Goal: Transaction & Acquisition: Purchase product/service

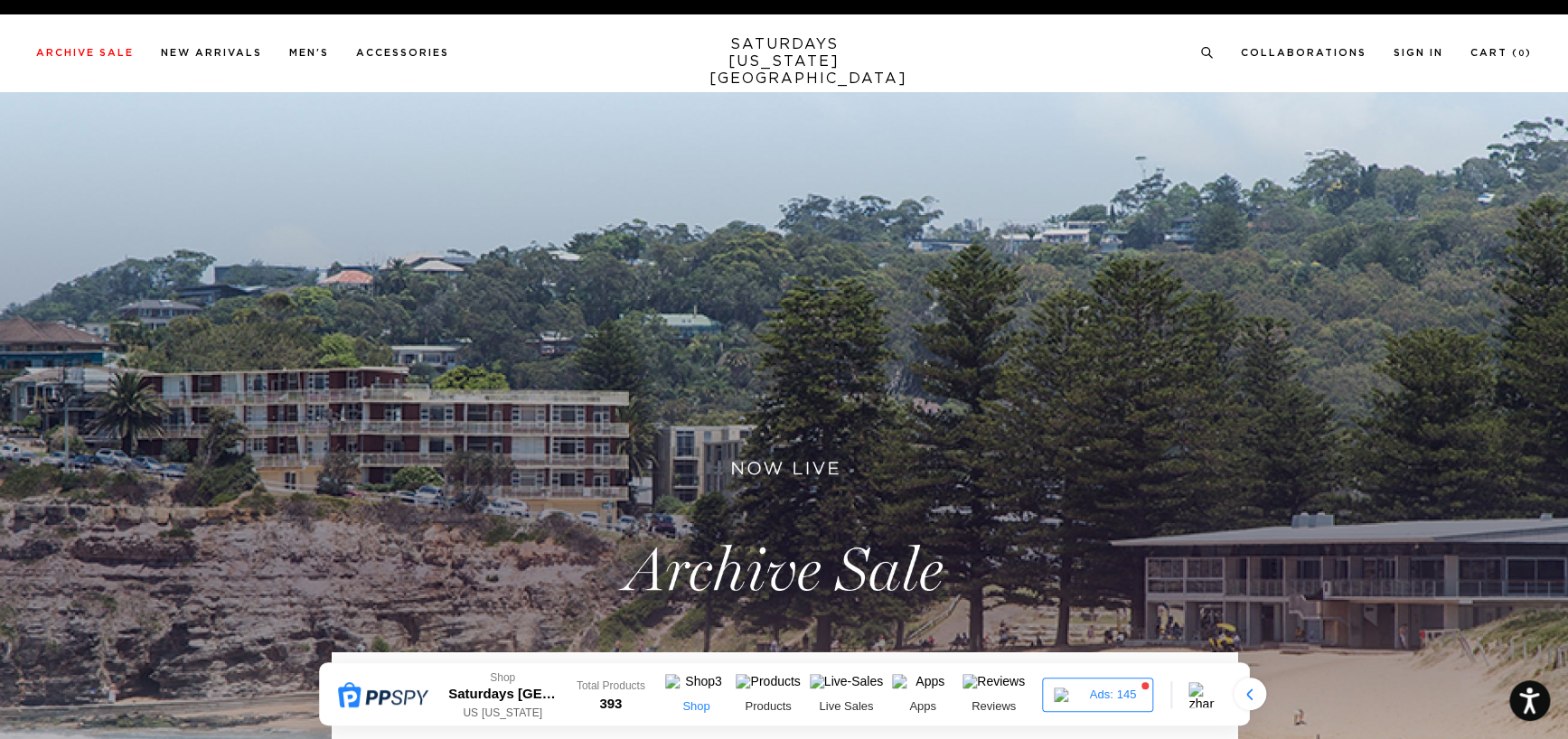
click at [700, 691] on img at bounding box center [695, 685] width 61 height 22
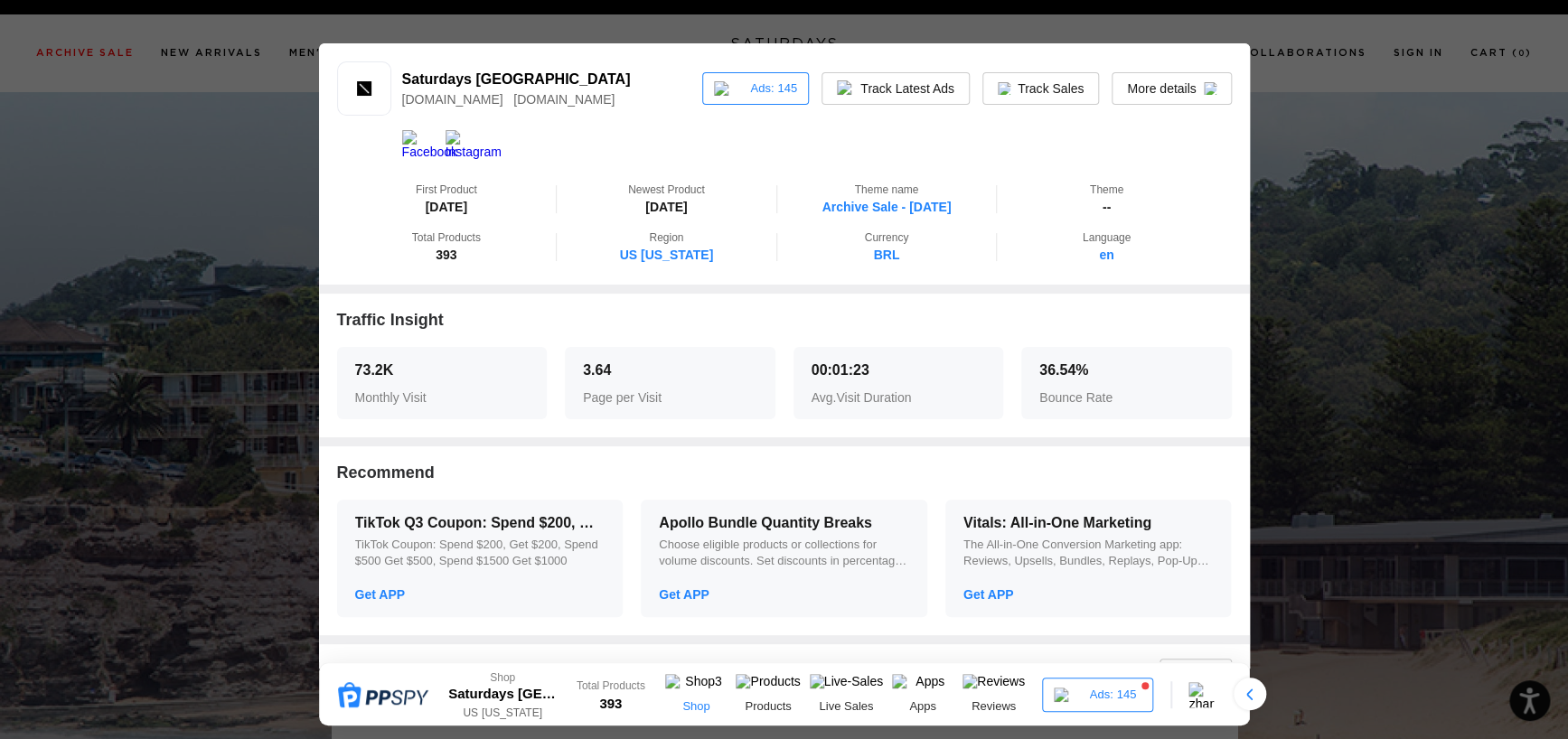
click at [701, 691] on img at bounding box center [695, 685] width 61 height 22
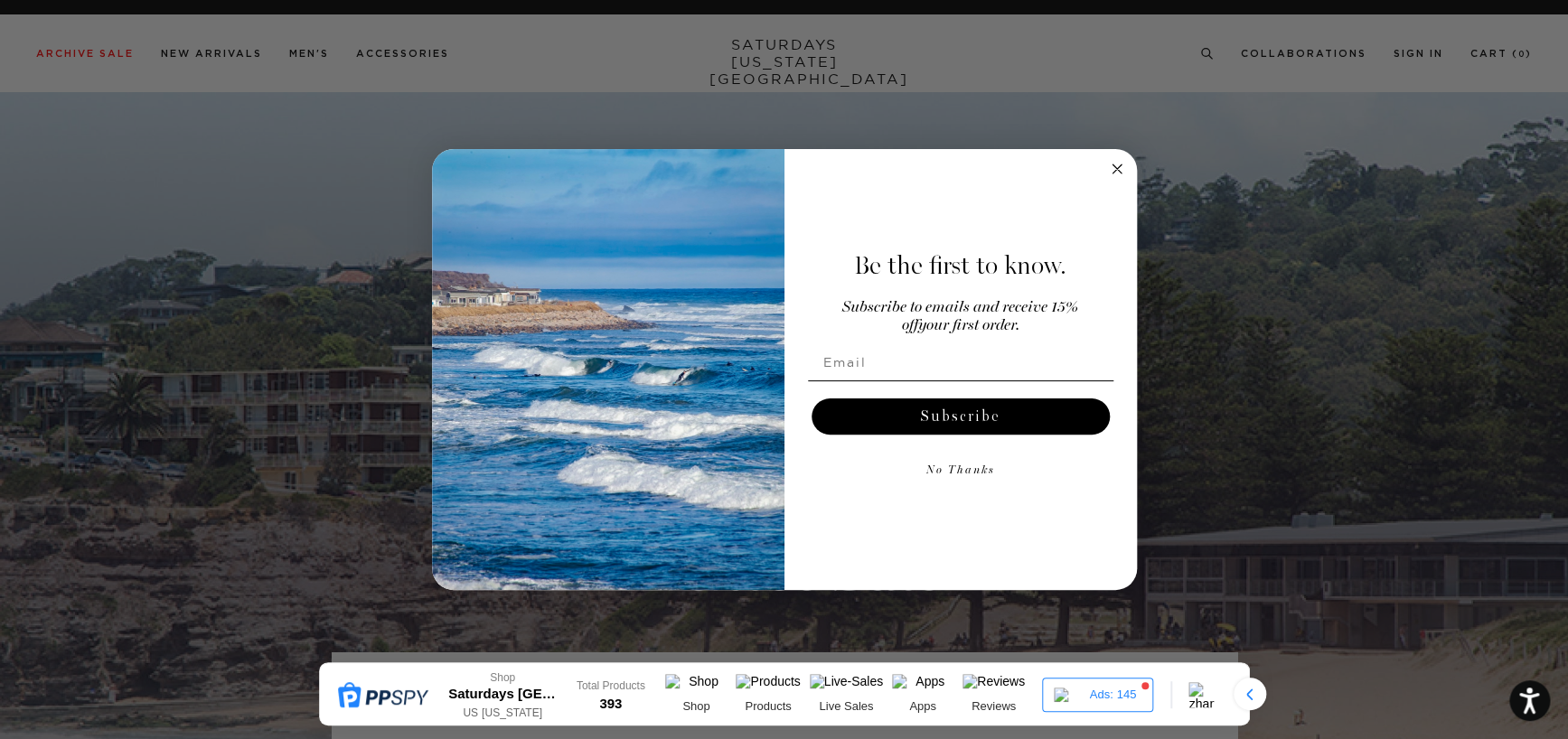
click at [1120, 168] on circle "Close dialog" at bounding box center [1116, 169] width 21 height 21
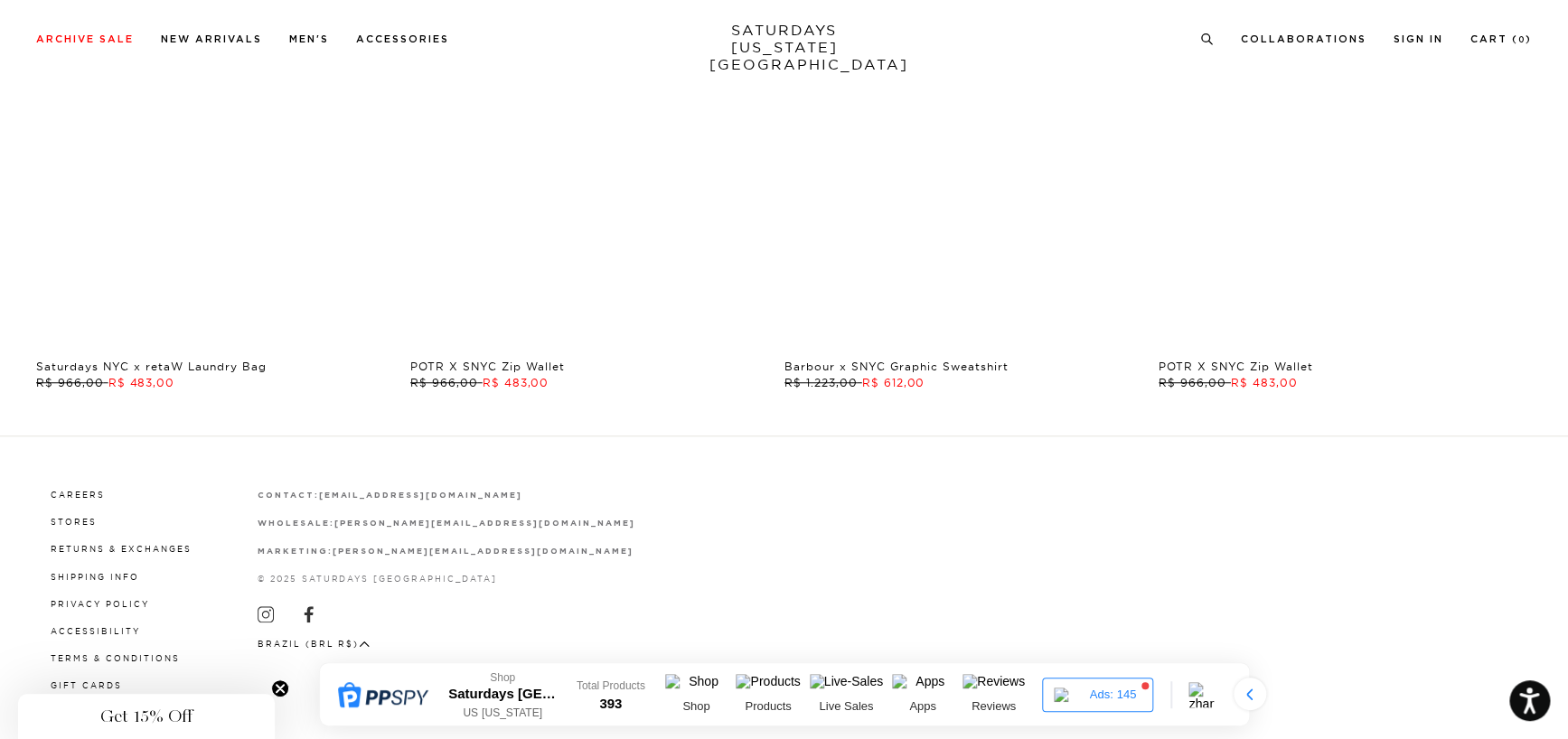
scroll to position [3975, 0]
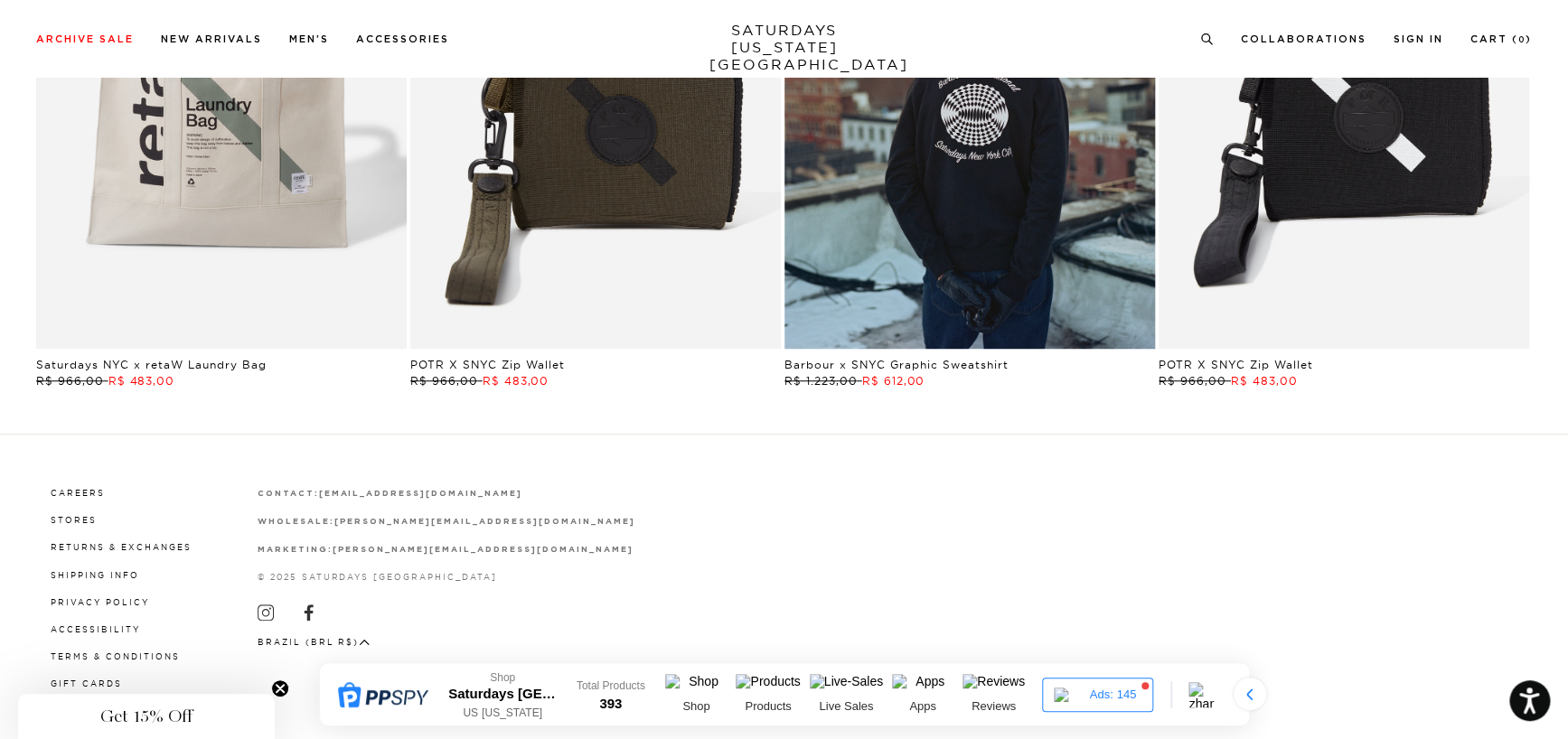
click at [279, 690] on icon "Close teaser" at bounding box center [280, 689] width 7 height 7
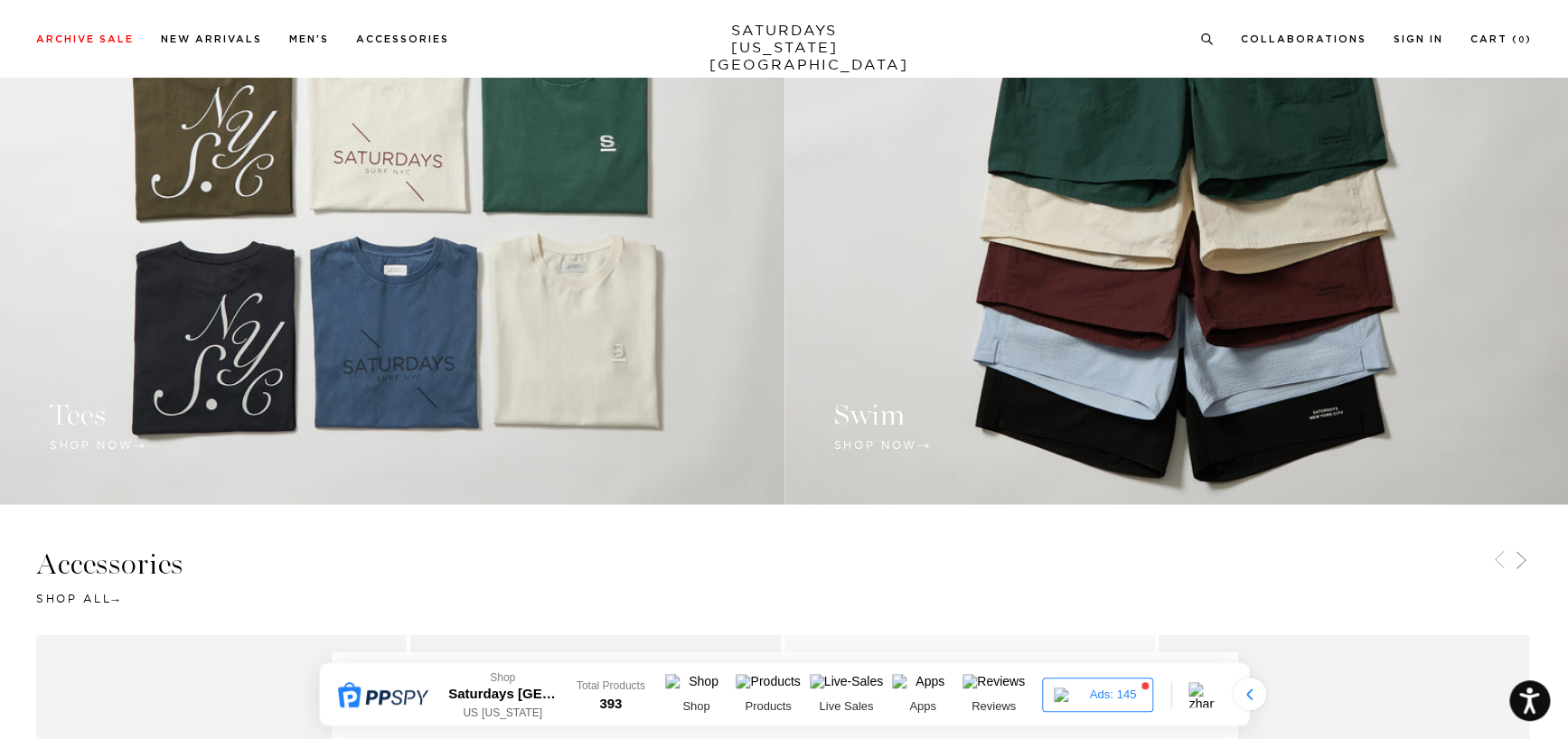
scroll to position [1754, 0]
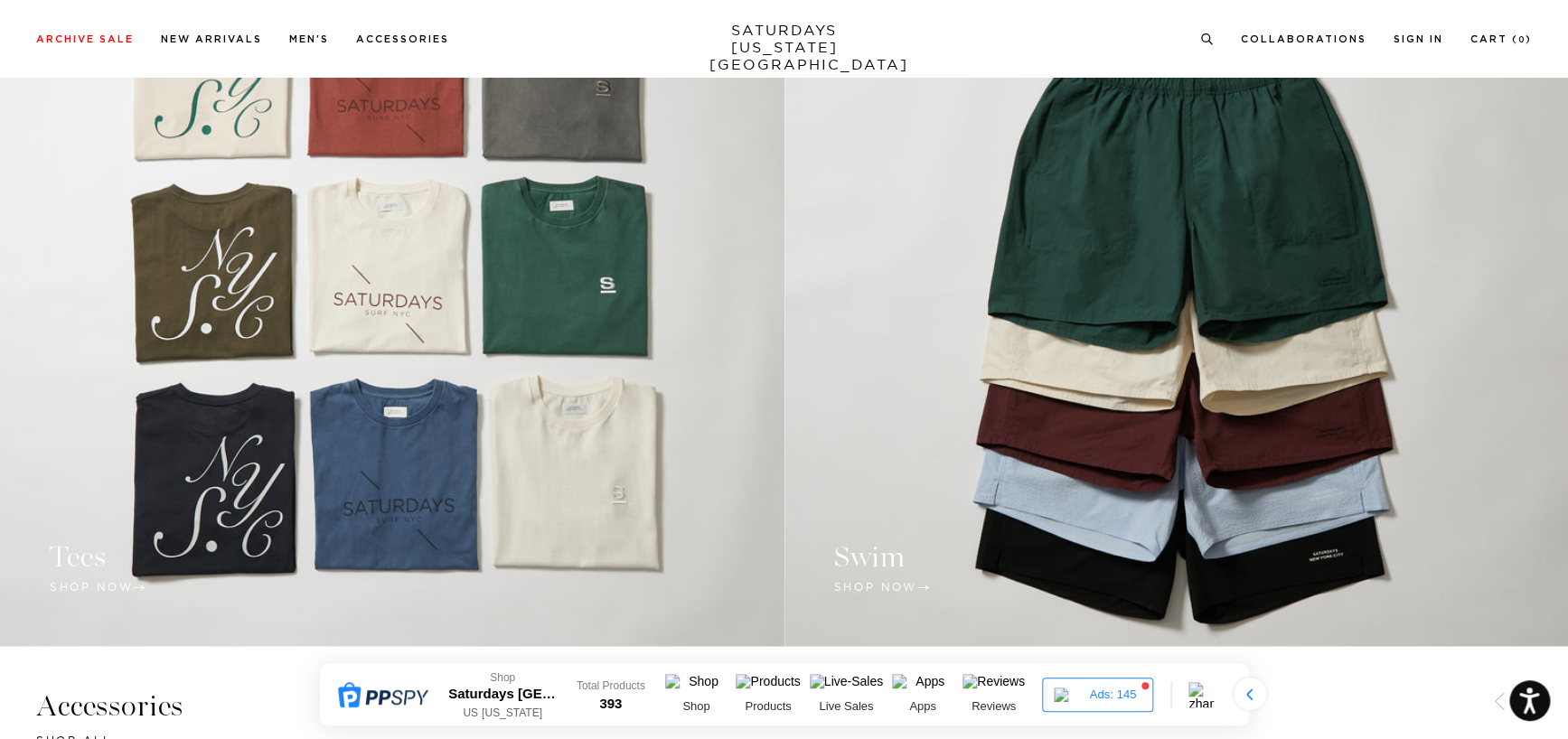
click at [1116, 486] on link at bounding box center [1177, 311] width 785 height 670
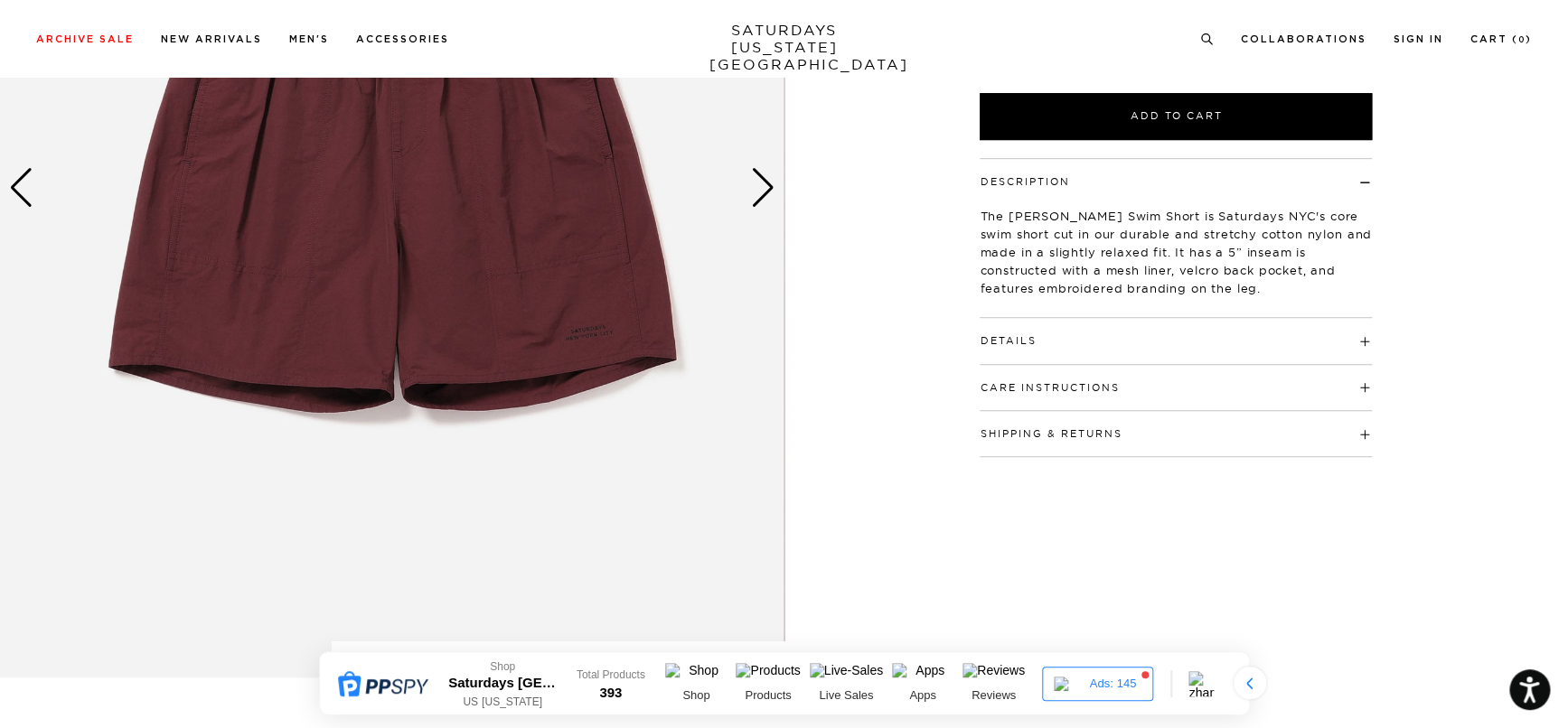
scroll to position [414, 0]
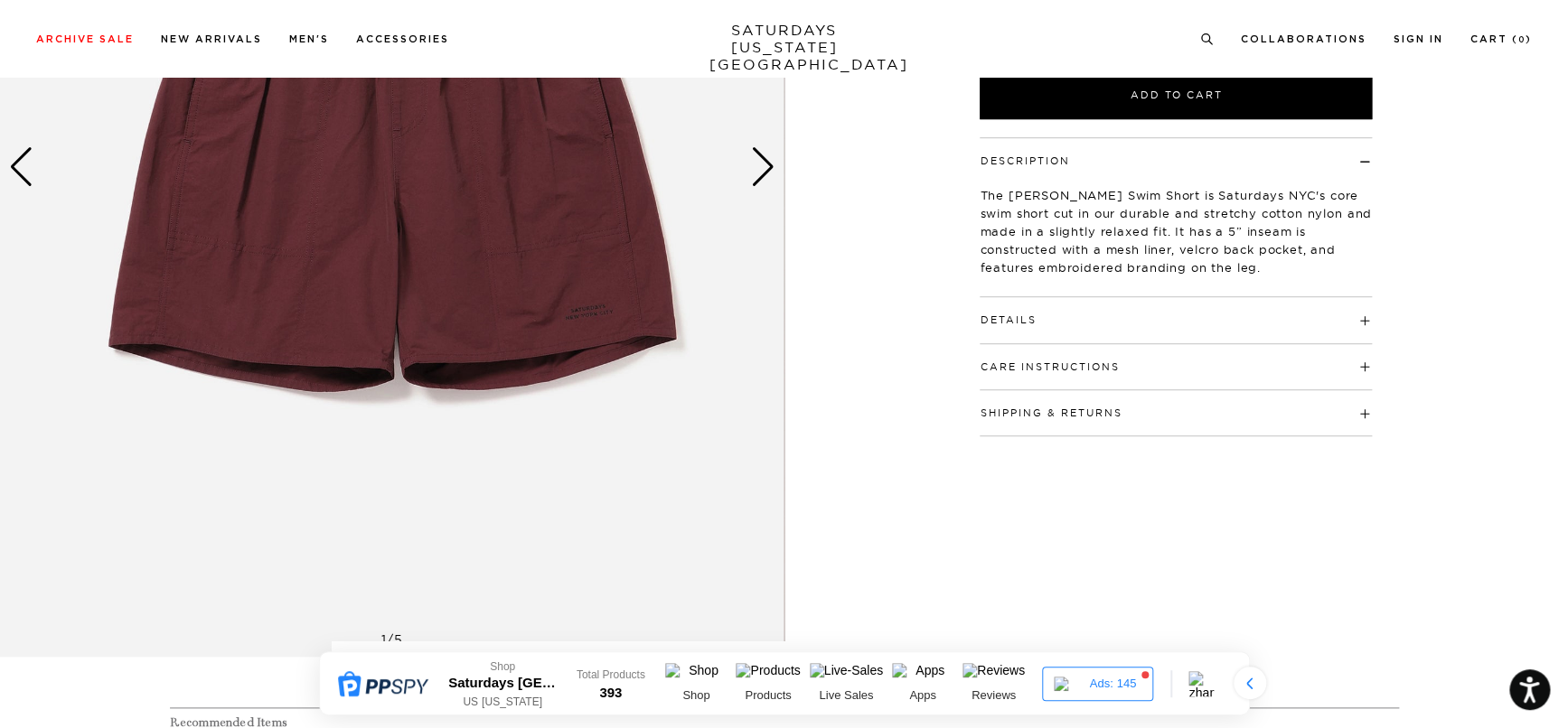
click at [1036, 314] on span at bounding box center [1036, 320] width 0 height 13
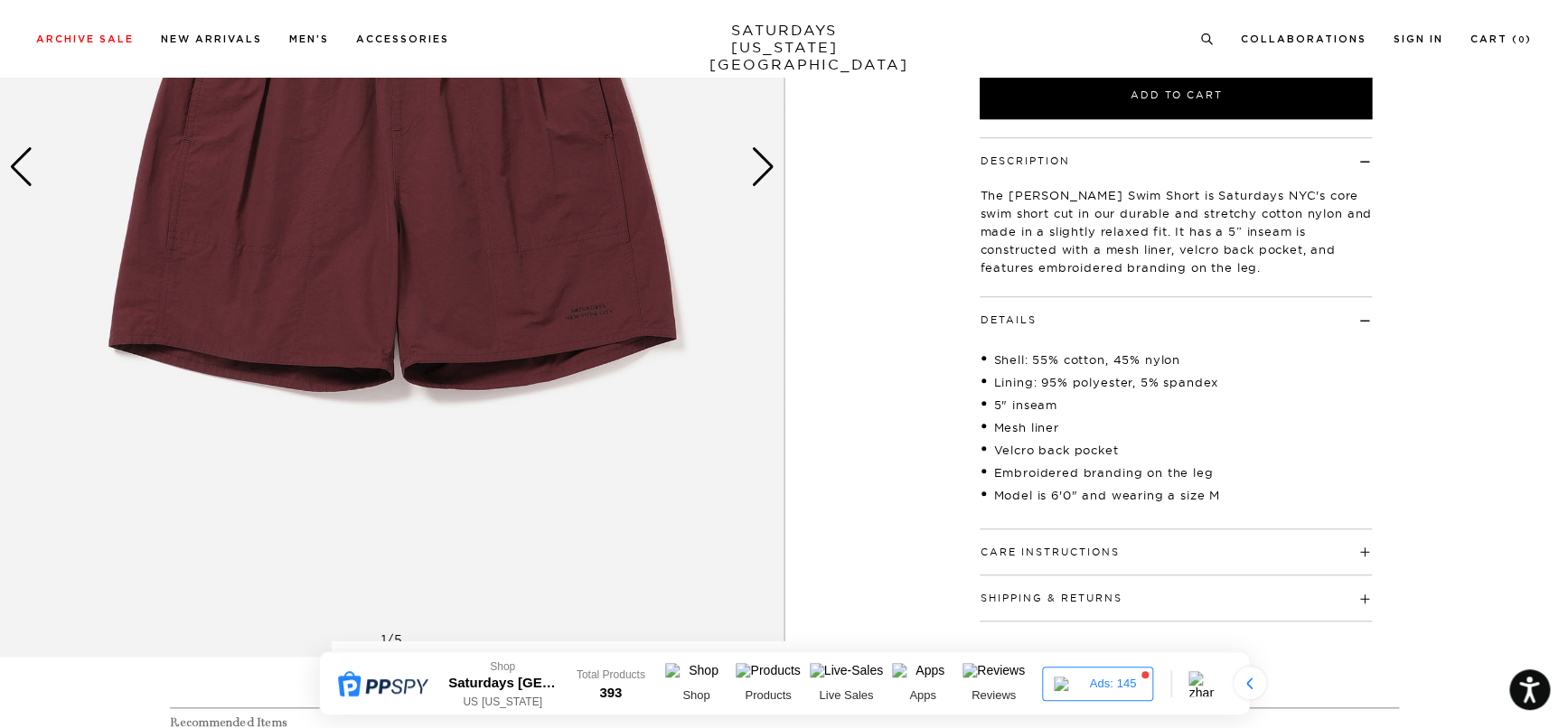
click at [1365, 314] on h4 "Details" at bounding box center [1176, 312] width 392 height 30
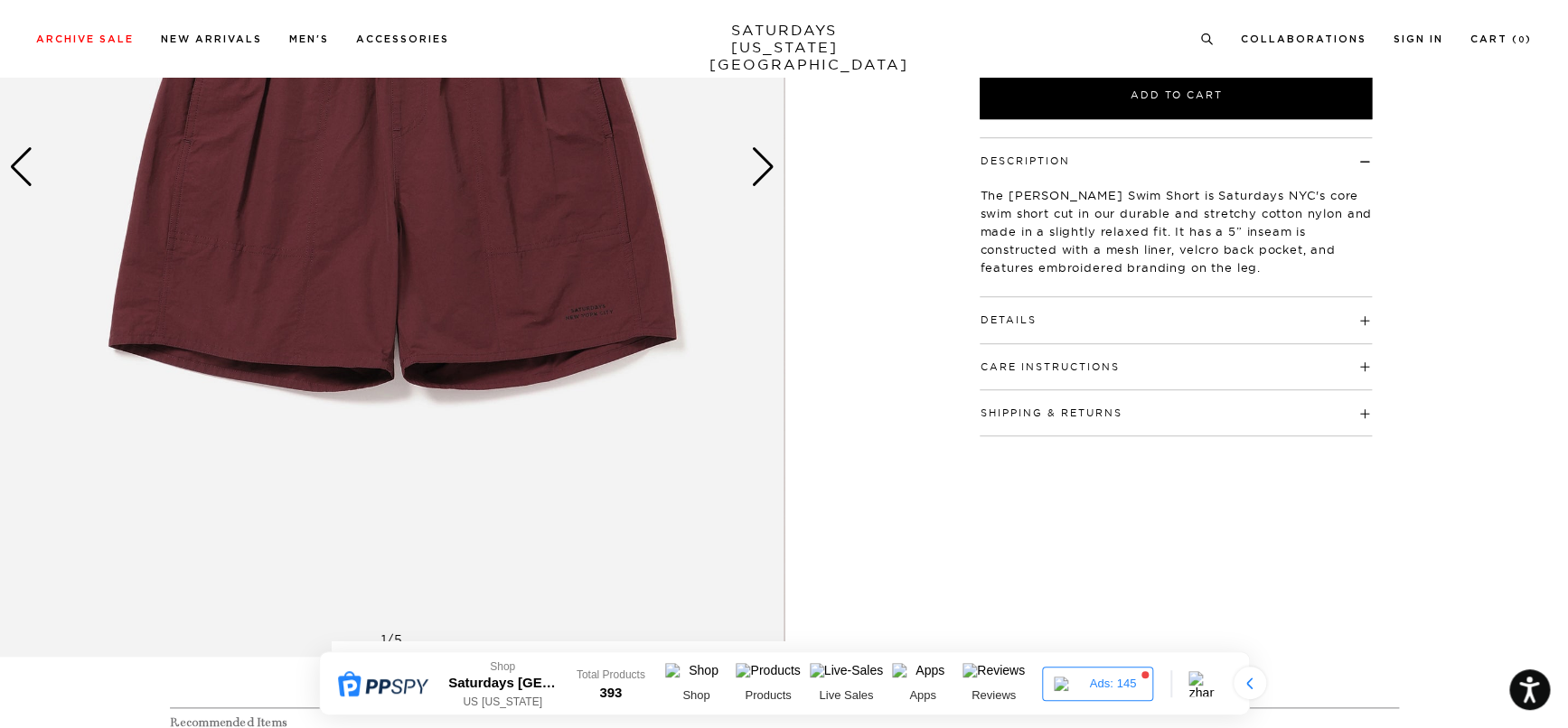
click at [1365, 356] on h4 "Care Instructions" at bounding box center [1176, 359] width 392 height 30
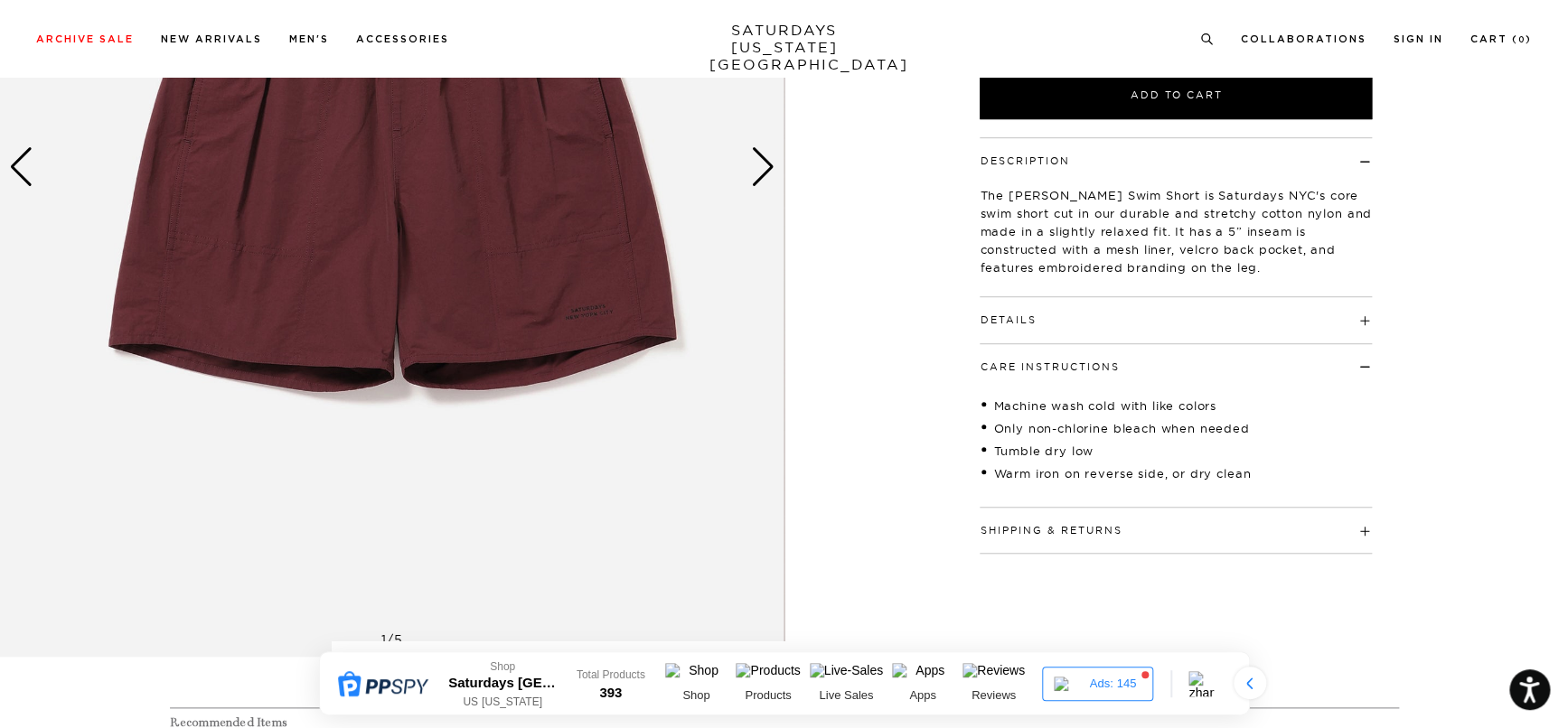
click at [1360, 360] on h4 "Care Instructions" at bounding box center [1176, 359] width 392 height 30
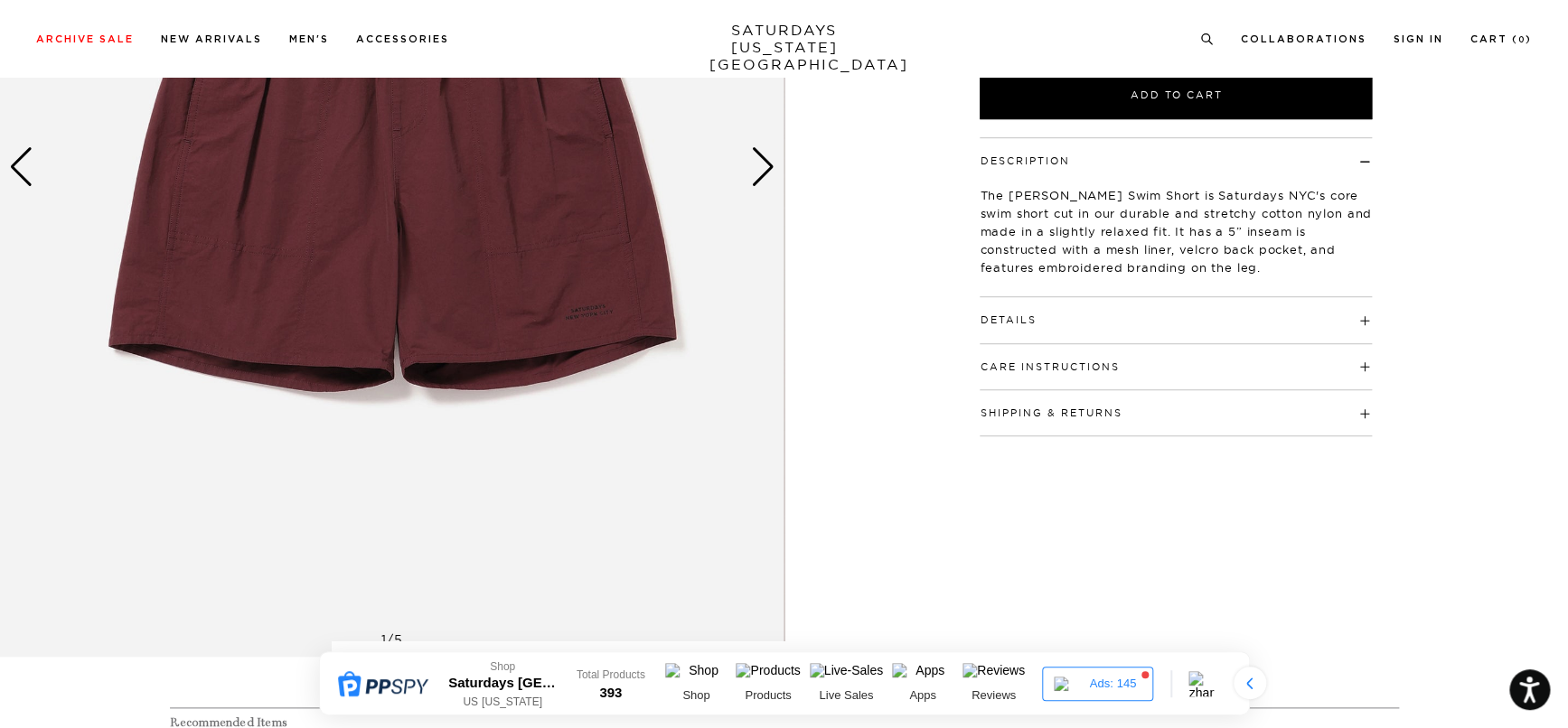
click at [1119, 365] on span at bounding box center [1119, 367] width 0 height 13
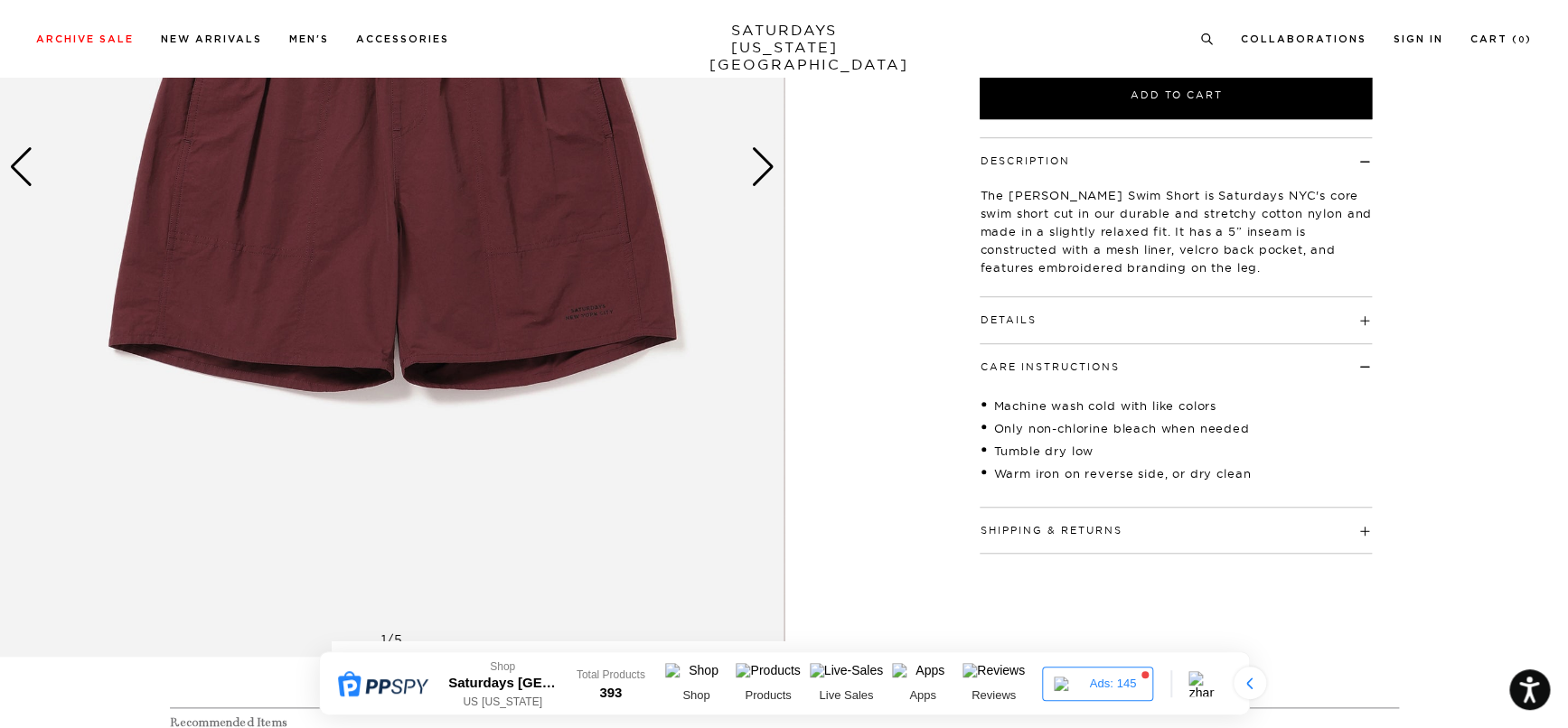
click at [1362, 364] on h4 "Care Instructions" at bounding box center [1176, 359] width 392 height 30
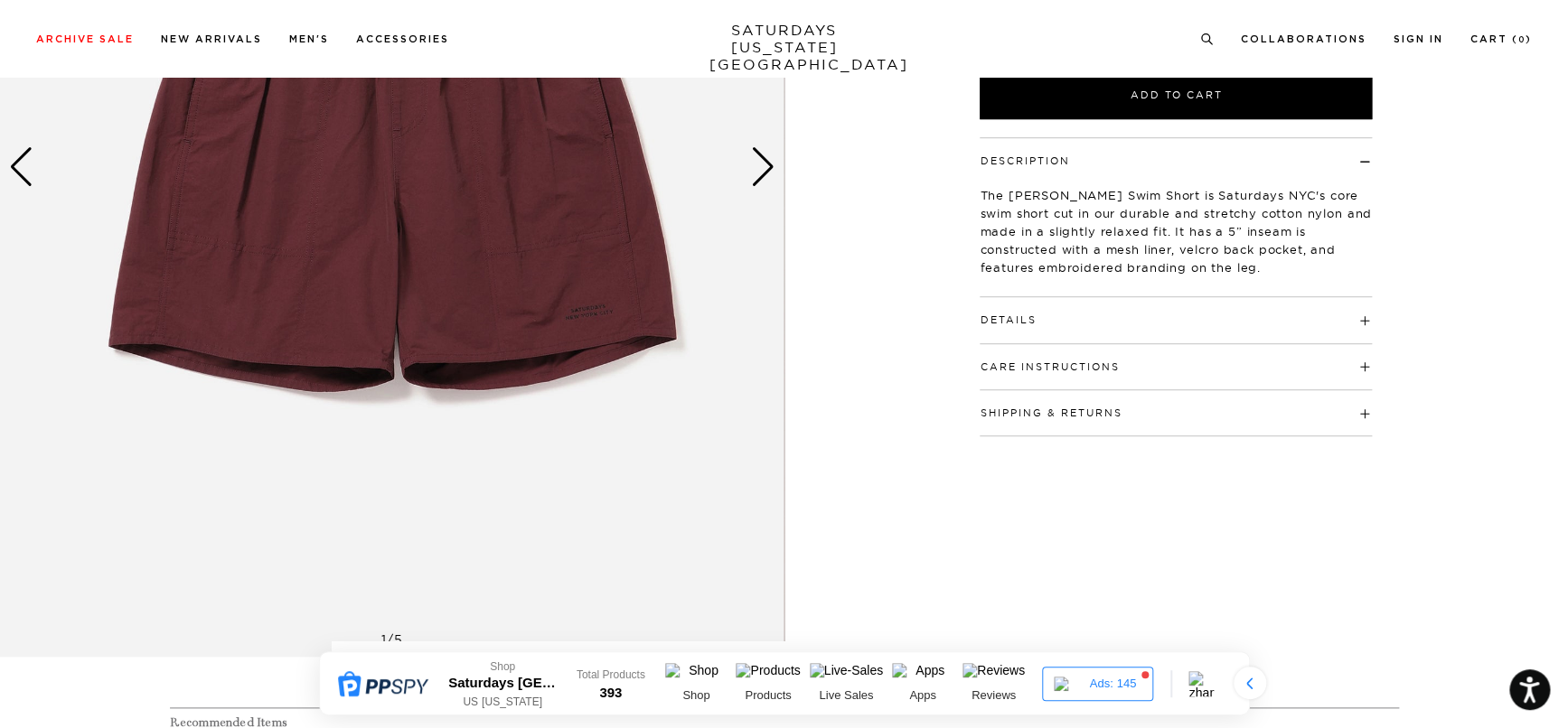
click at [1362, 407] on h4 "Shipping & Returns" at bounding box center [1176, 405] width 392 height 30
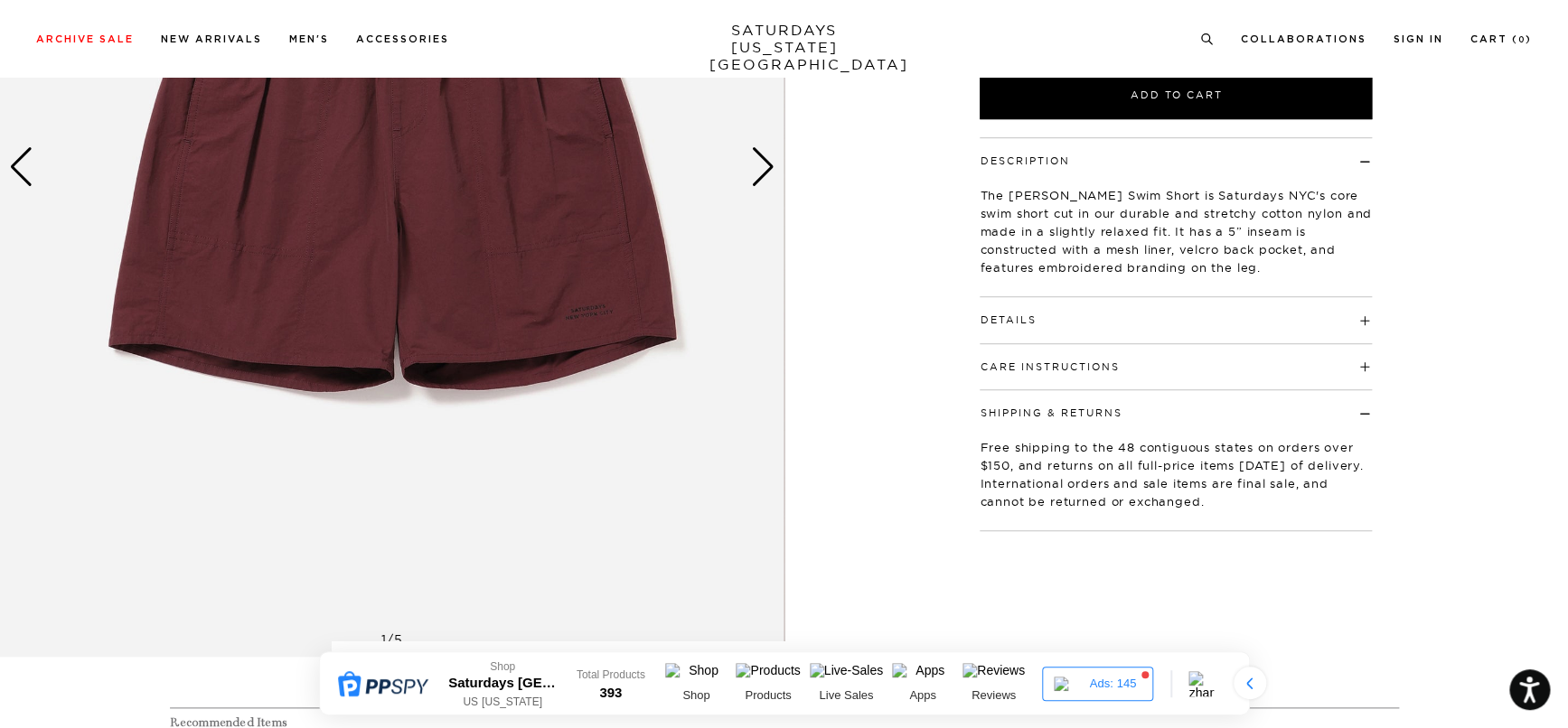
click at [1362, 410] on h4 "Shipping & Returns" at bounding box center [1176, 405] width 392 height 30
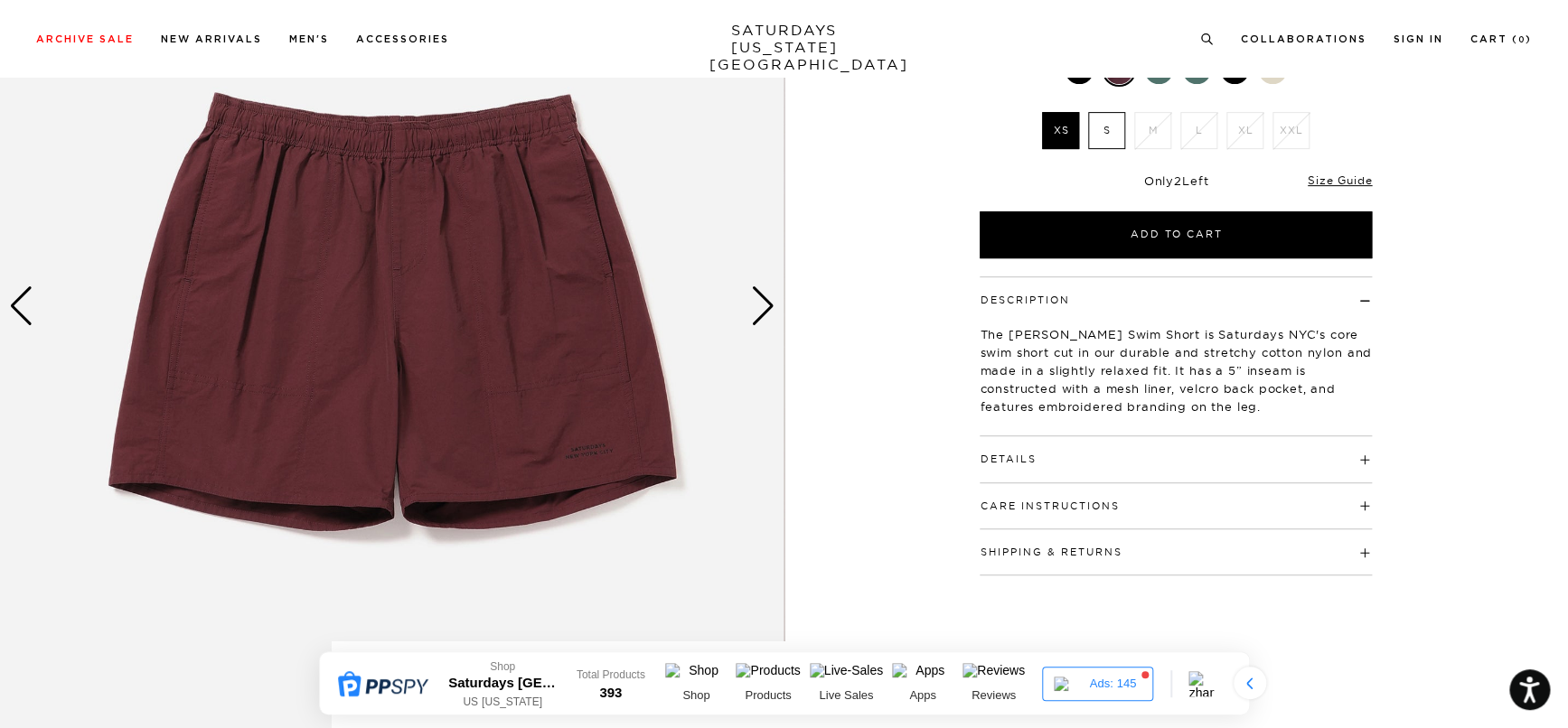
scroll to position [169, 0]
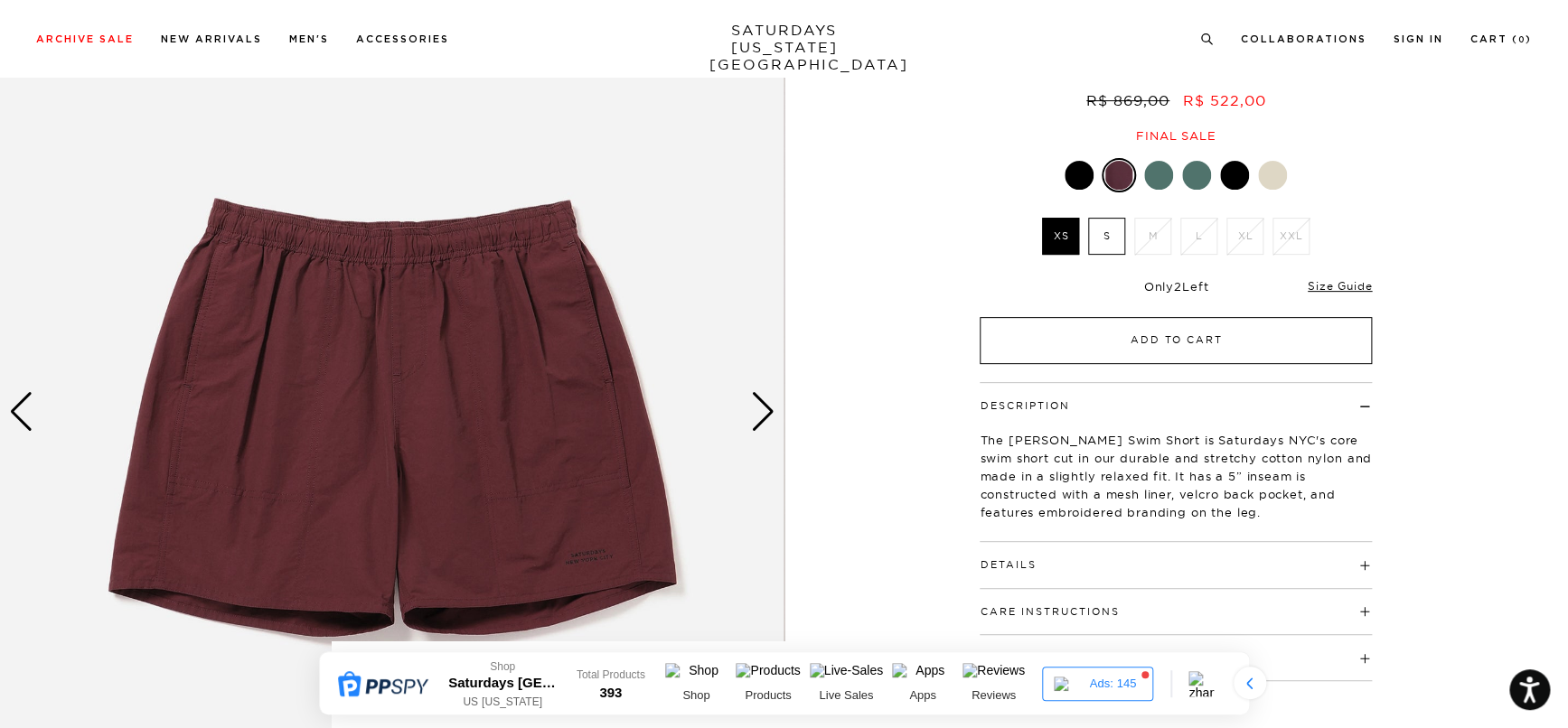
click at [1175, 334] on button "Add to Cart" at bounding box center [1176, 340] width 392 height 47
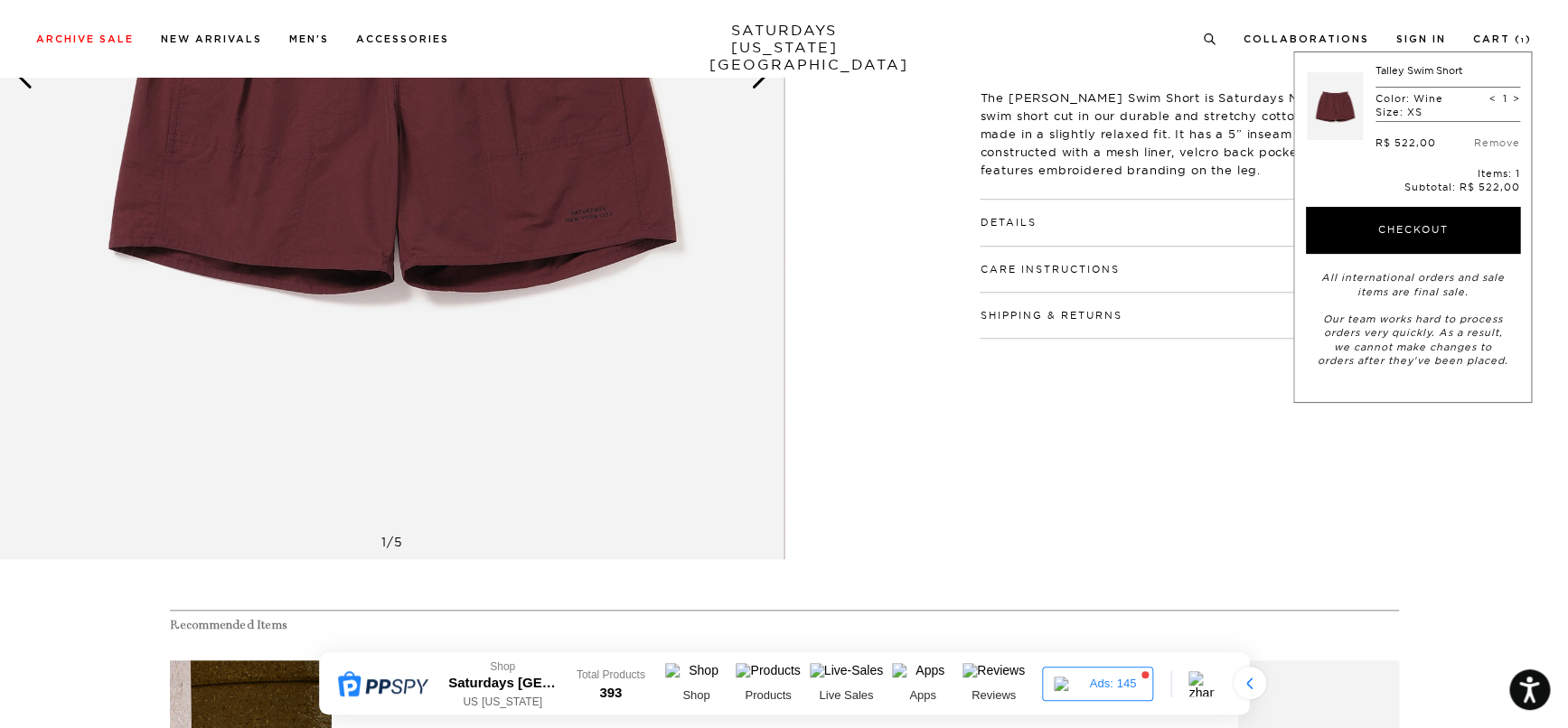
scroll to position [0, 0]
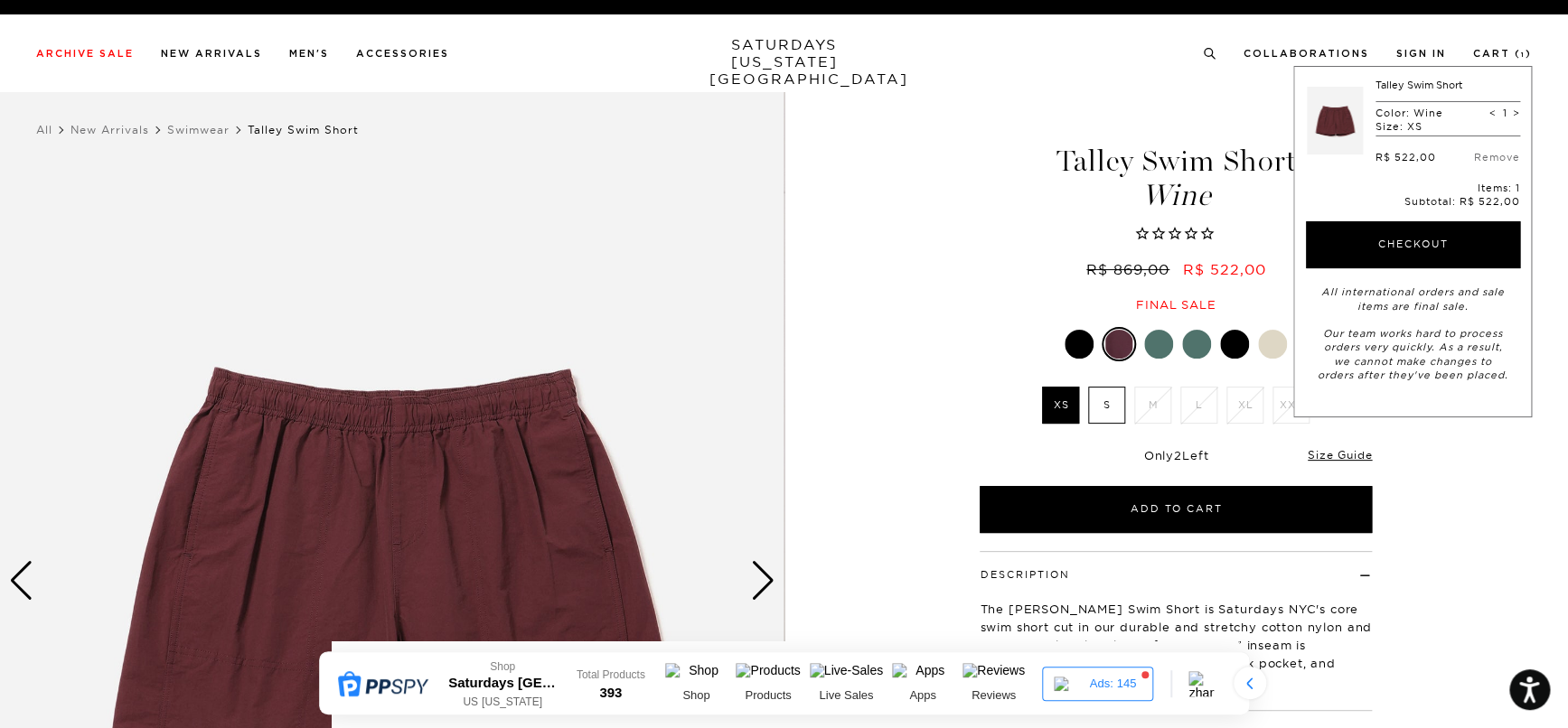
click at [543, 68] on div "Archive Sale Men's Tees Shirts Shorts Swim Knitwear Pants Sweats Women's" at bounding box center [784, 53] width 1568 height 77
